Goal: Communication & Community: Ask a question

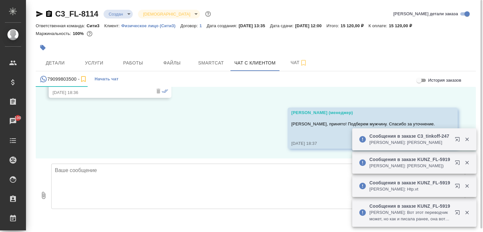
scroll to position [551, 0]
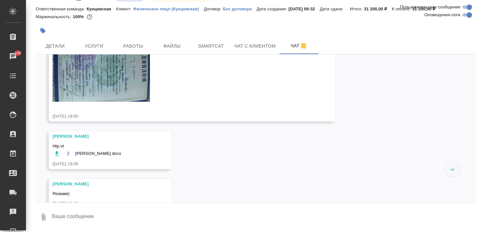
scroll to position [1808, 0]
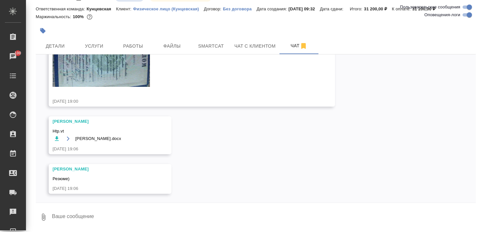
click at [82, 213] on textarea at bounding box center [263, 217] width 424 height 22
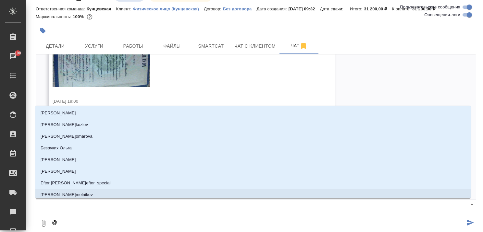
type textarea "@d"
type input "d"
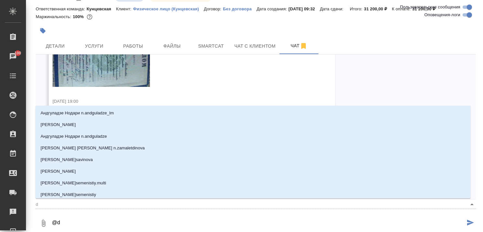
type textarea "@dt"
type input "dt"
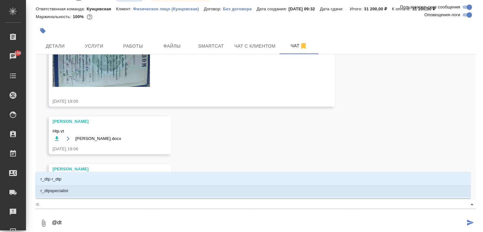
type textarea "@d"
type input "d"
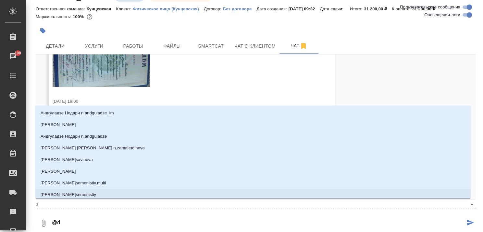
type textarea "@"
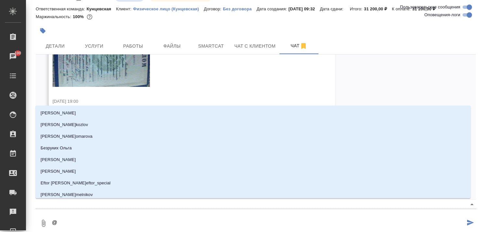
type textarea "@ю"
type input "ю"
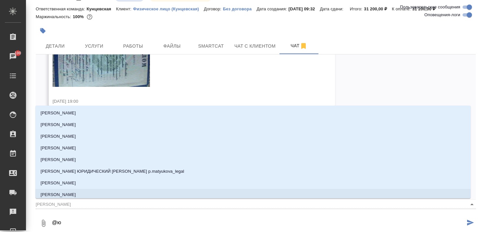
type textarea "@юл"
type input "юл"
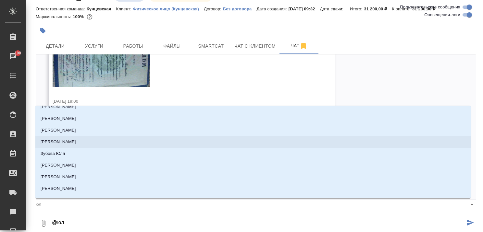
scroll to position [130, 0]
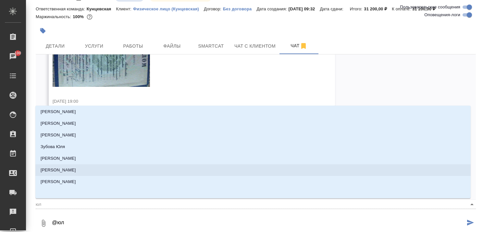
click at [58, 170] on p "Веселова Юлия" at bounding box center [58, 170] width 35 height 6
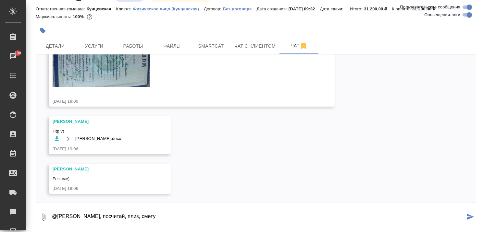
type textarea "@Веселова Юлия, посчитай, плиз, смету"
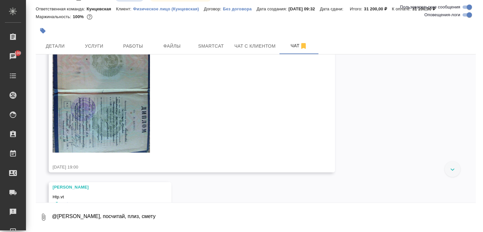
scroll to position [1840, 0]
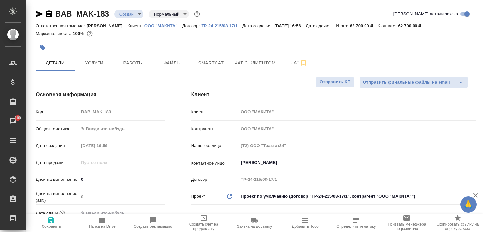
select select "RU"
